Goal: Register for event/course

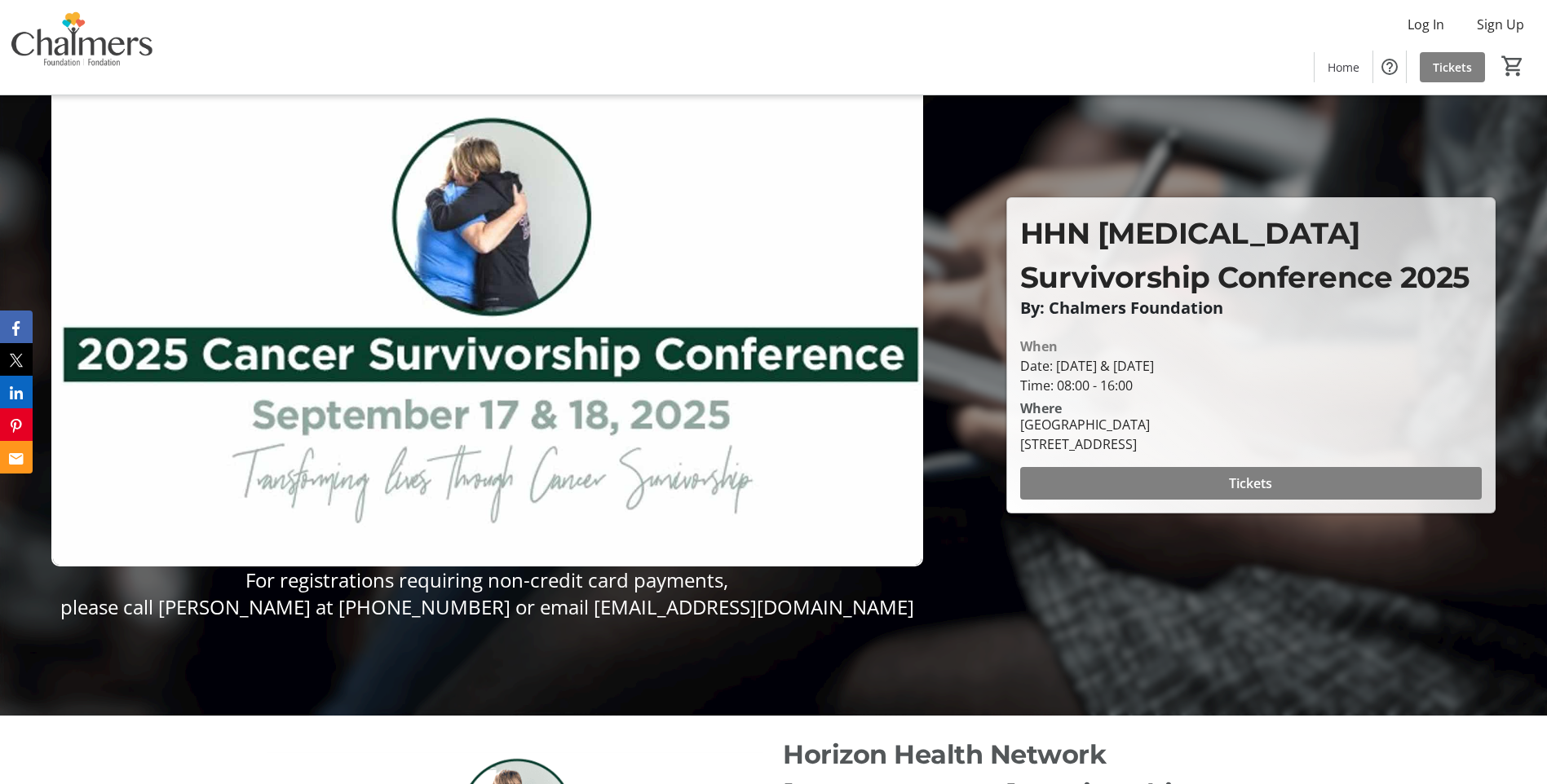
scroll to position [81, 0]
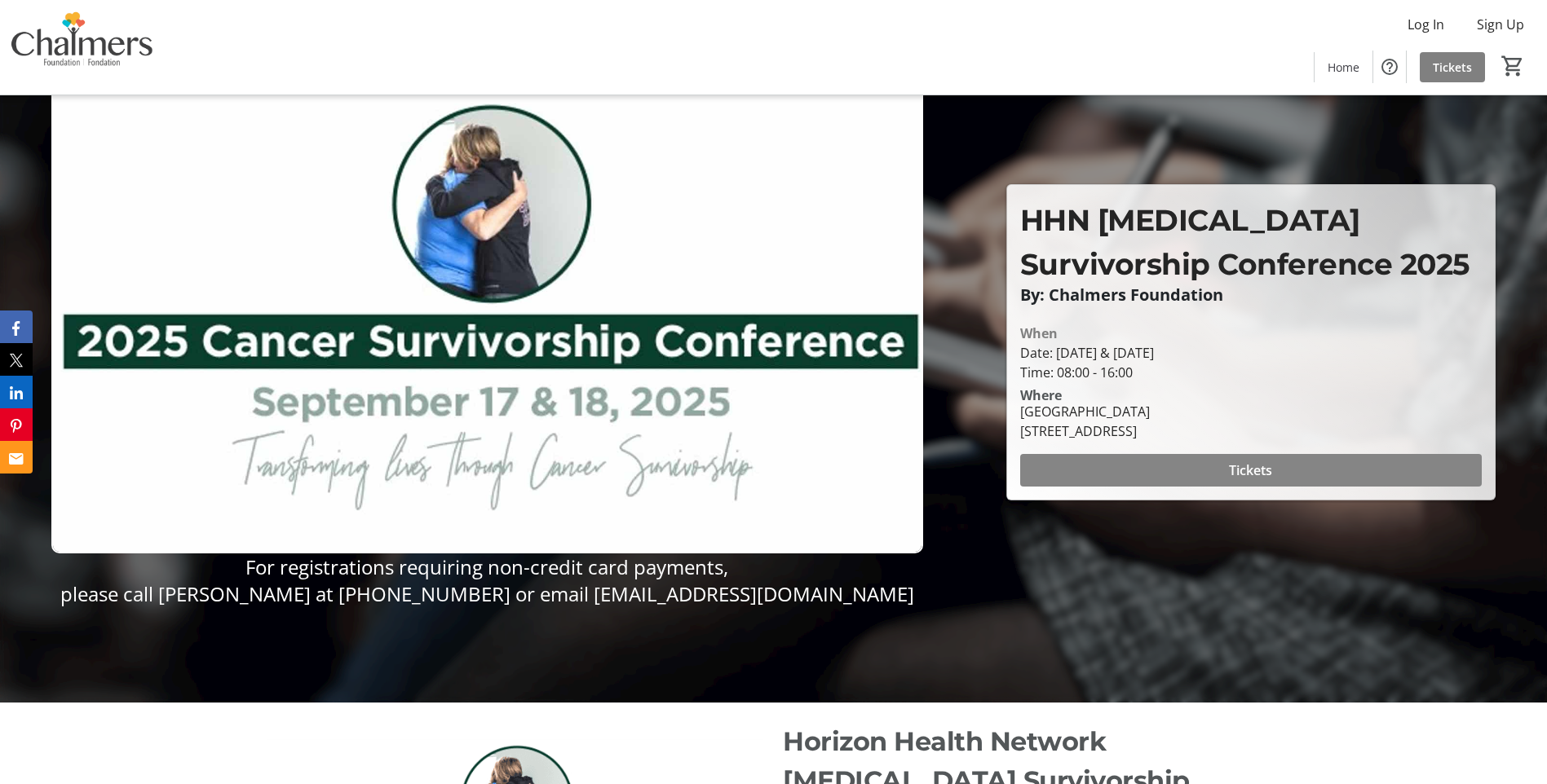
click at [1290, 473] on span at bounding box center [1251, 470] width 462 height 39
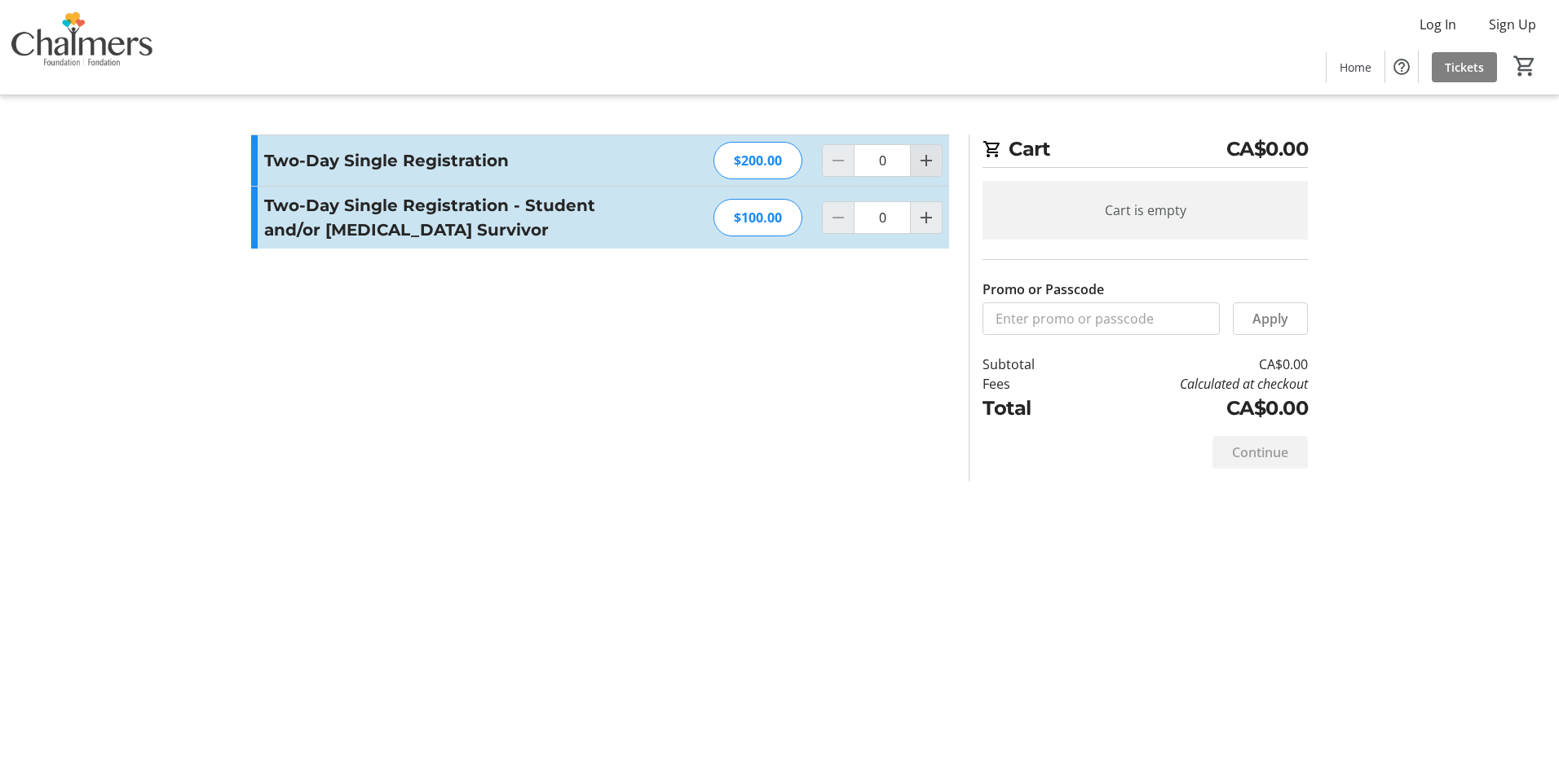
click at [928, 160] on mat-icon "Increment by one" at bounding box center [926, 160] width 19 height 19
type input "1"
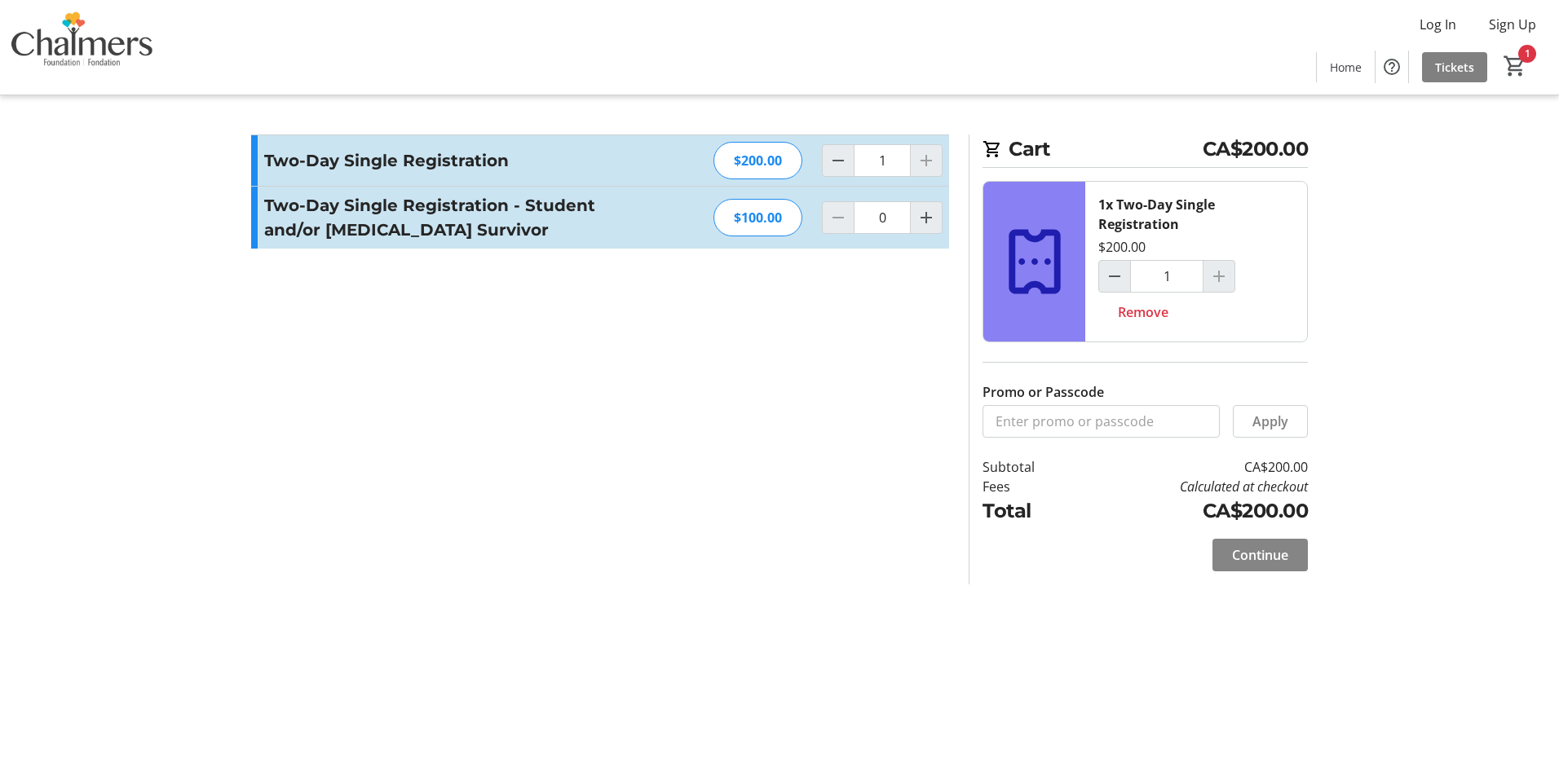
click at [1272, 557] on span "Continue" at bounding box center [1260, 555] width 56 height 19
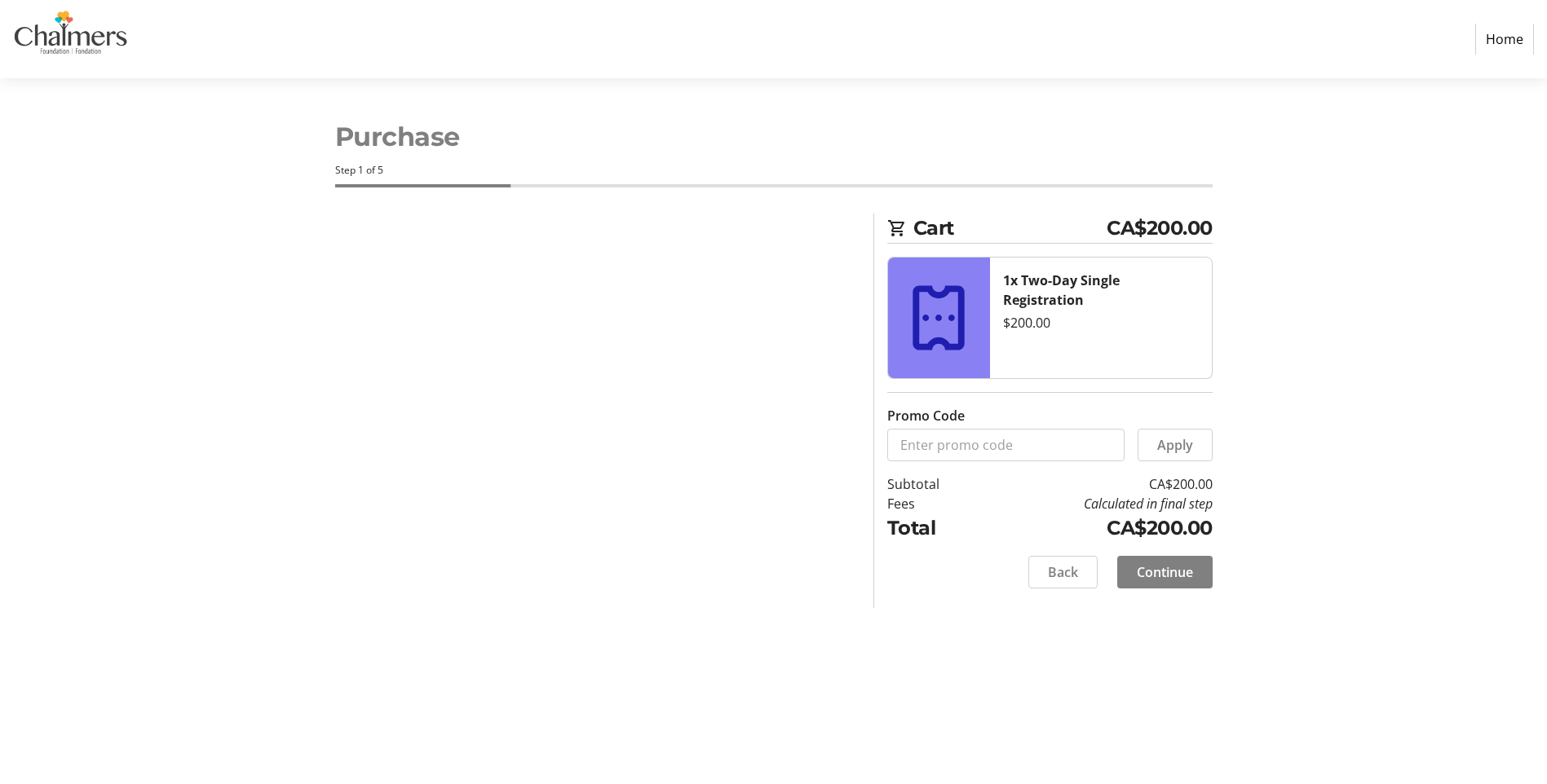
select select "CA"
